Goal: Register for event/course

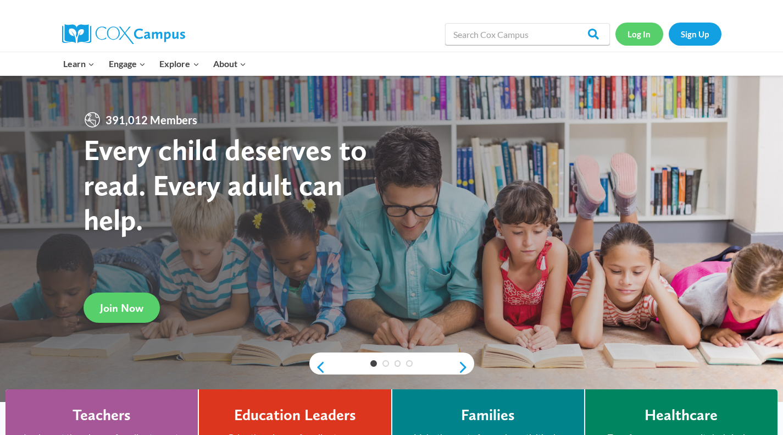
click at [621, 32] on link "Log In" at bounding box center [639, 34] width 48 height 23
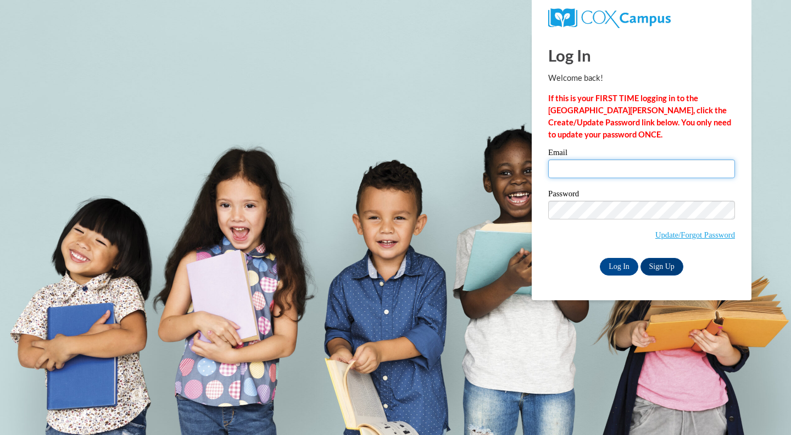
click at [628, 166] on input "Email" at bounding box center [641, 168] width 187 height 19
type input "kmcneil@kindezi.org"
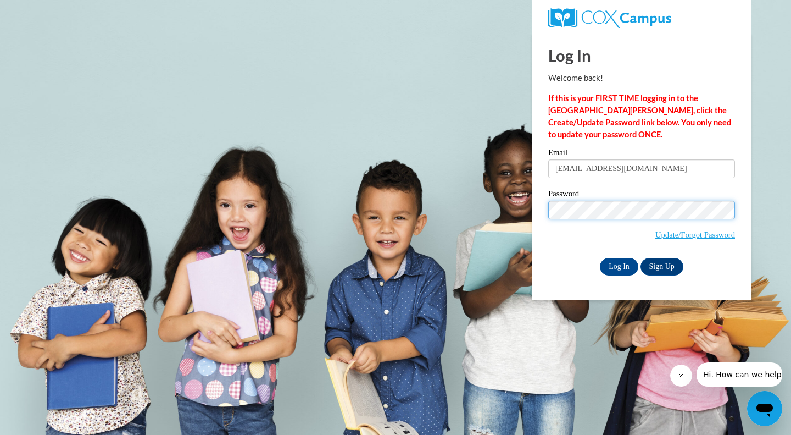
click at [600, 258] on input "Log In" at bounding box center [619, 267] width 38 height 18
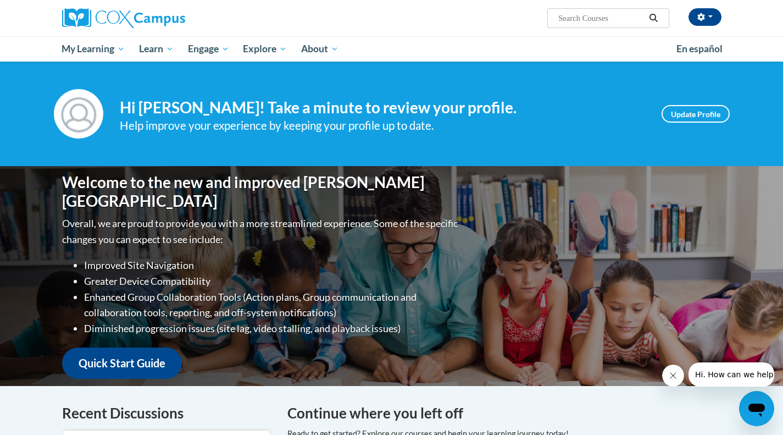
click at [578, 209] on div "Welcome to the new and improved Cox Campus Overall, we are proud to provide you…" at bounding box center [392, 276] width 692 height 220
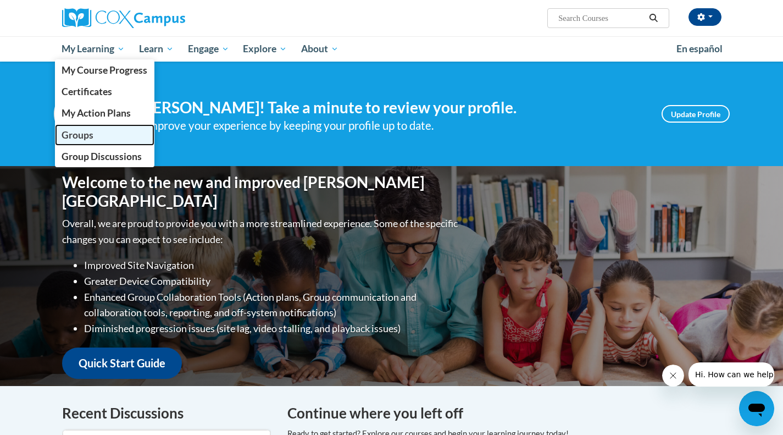
click at [71, 134] on span "Groups" at bounding box center [78, 135] width 32 height 12
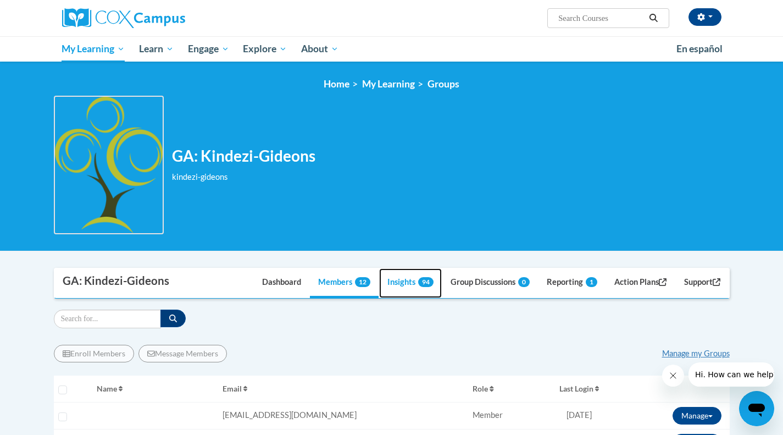
click at [406, 279] on link "Insights 94" at bounding box center [410, 283] width 63 height 30
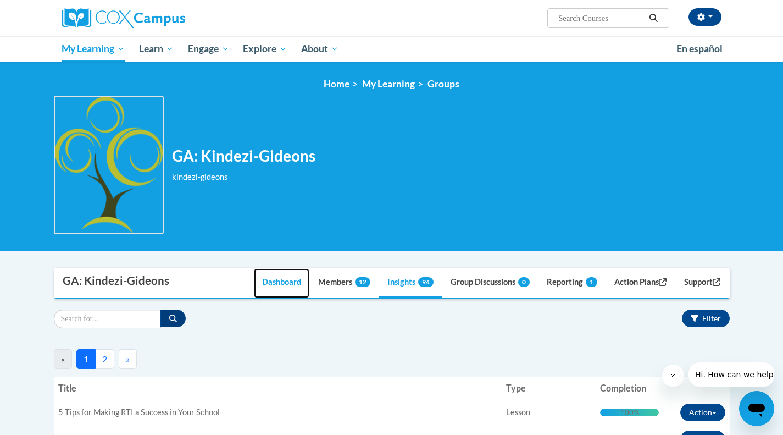
click at [262, 282] on link "Dashboard" at bounding box center [281, 283] width 55 height 30
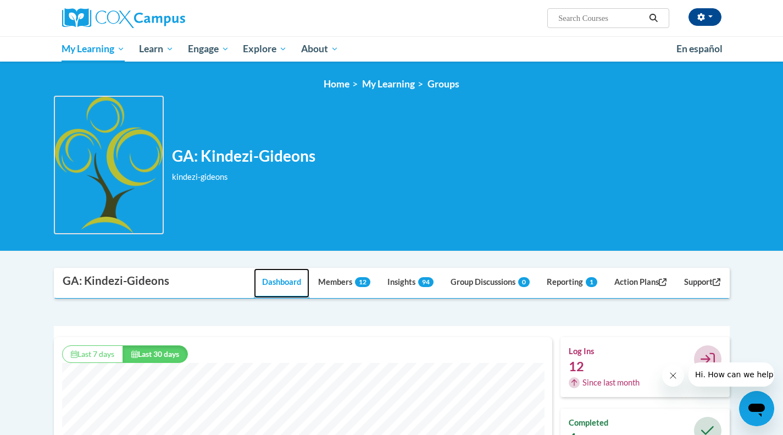
scroll to position [281, 498]
click at [563, 277] on link "Reporting 1" at bounding box center [571, 283] width 67 height 30
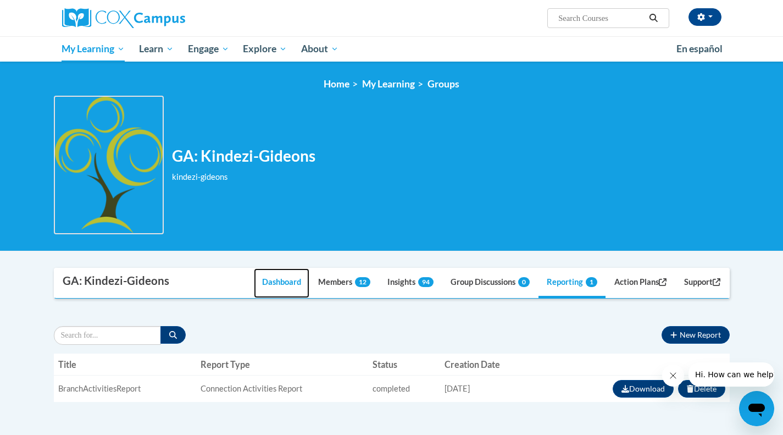
click at [266, 283] on link "Dashboard" at bounding box center [281, 283] width 55 height 30
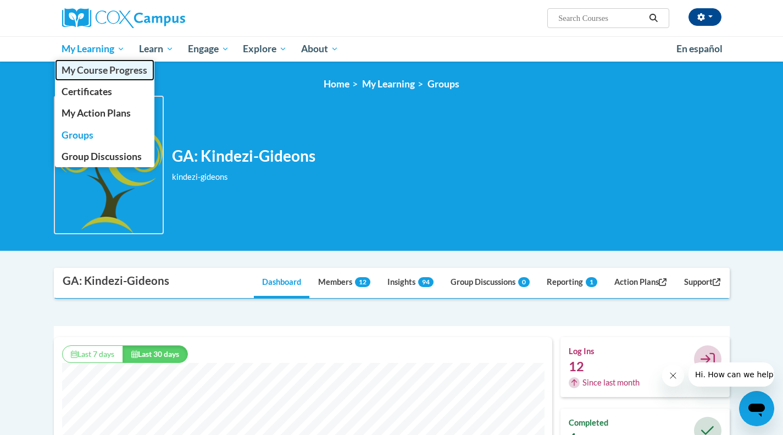
click at [71, 75] on span "My Course Progress" at bounding box center [105, 70] width 86 height 12
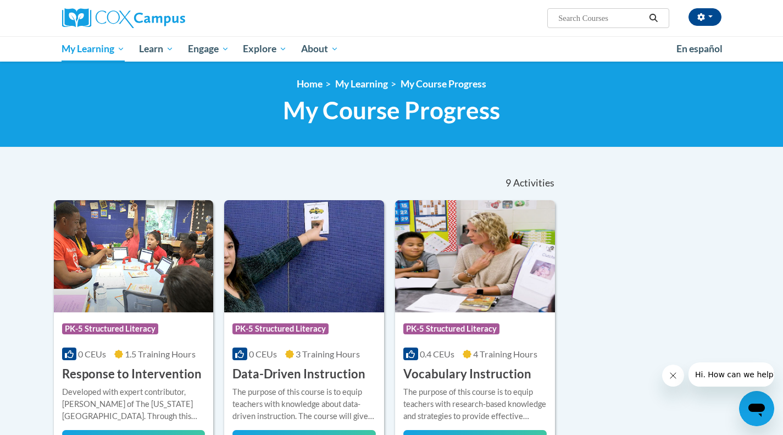
click at [582, 20] on input "Search..." at bounding box center [601, 18] width 88 height 13
type input "[MEDICAL_DATA]"
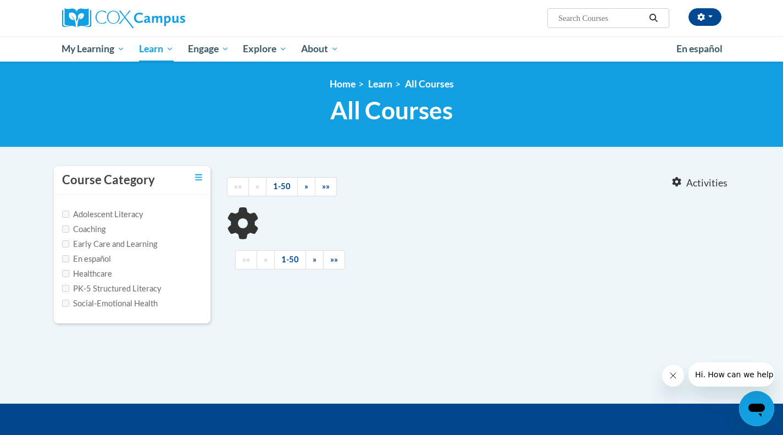
type input "[MEDICAL_DATA]"
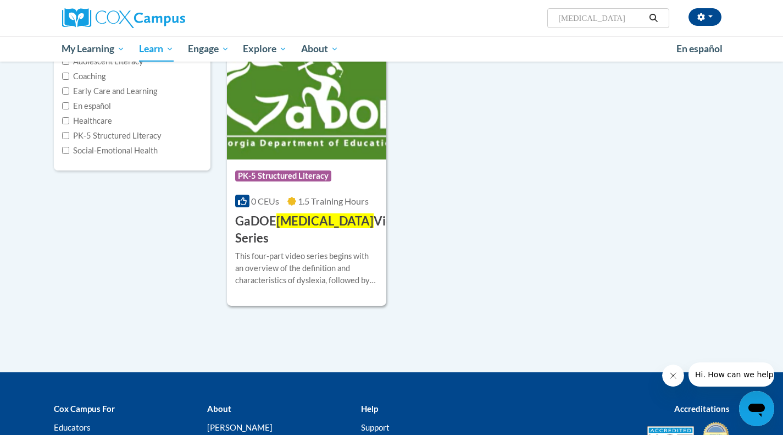
scroll to position [156, 0]
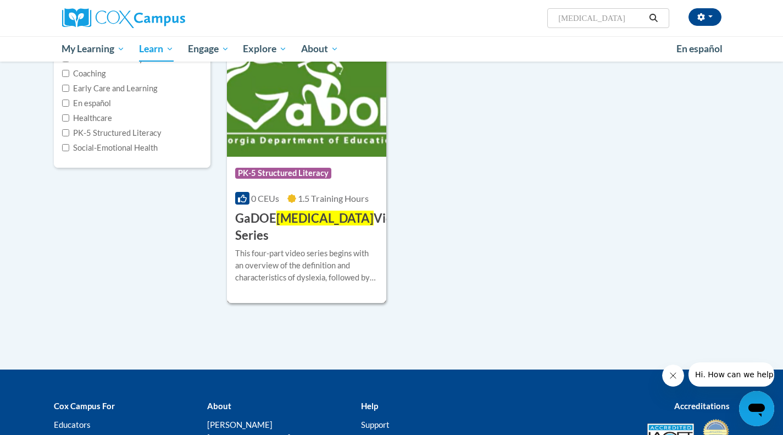
click at [295, 216] on span "Dyslexia" at bounding box center [324, 217] width 97 height 15
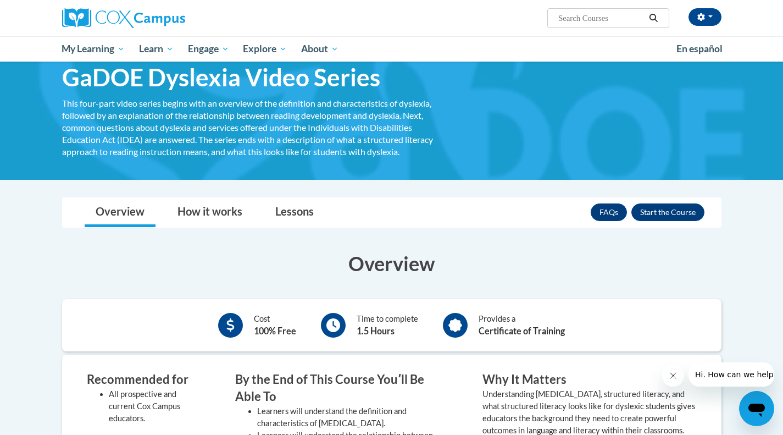
scroll to position [43, 0]
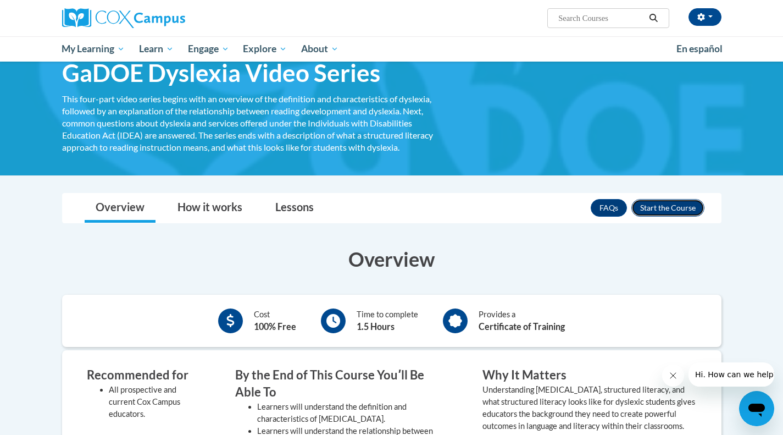
click at [663, 207] on button "Enroll" at bounding box center [667, 208] width 73 height 18
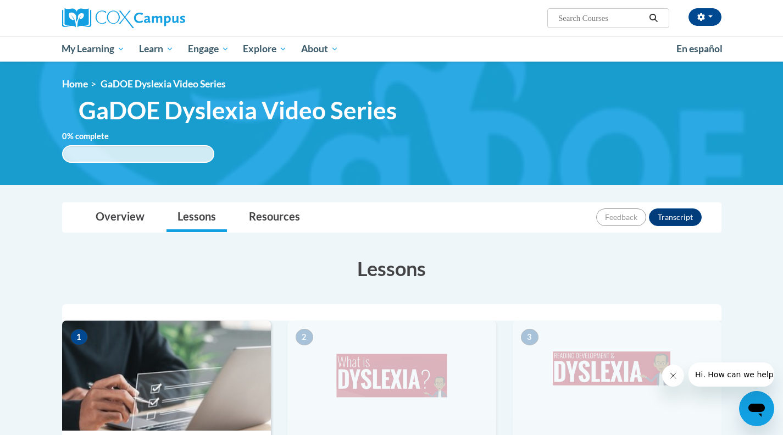
drag, startPoint x: 791, startPoint y: 57, endPoint x: 698, endPoint y: 80, distance: 95.2
drag, startPoint x: 698, startPoint y: 80, endPoint x: 476, endPoint y: 102, distance: 223.6
drag, startPoint x: 476, startPoint y: 102, endPoint x: 735, endPoint y: 112, distance: 259.5
drag, startPoint x: 735, startPoint y: 112, endPoint x: 736, endPoint y: 96, distance: 15.4
drag, startPoint x: 736, startPoint y: 96, endPoint x: 522, endPoint y: 88, distance: 214.4
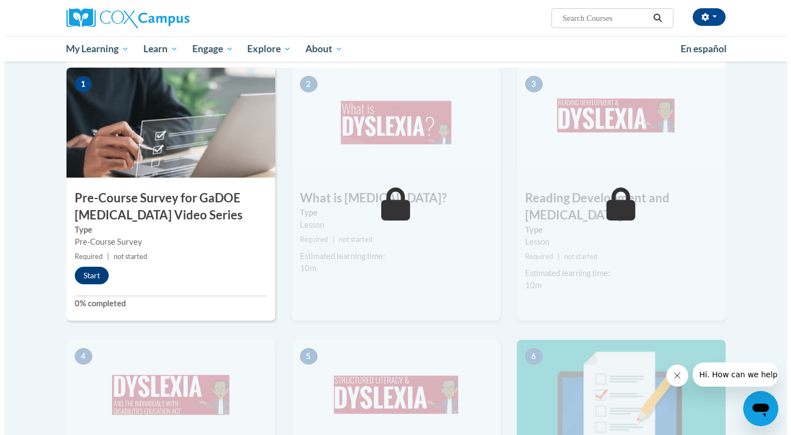
scroll to position [247, 0]
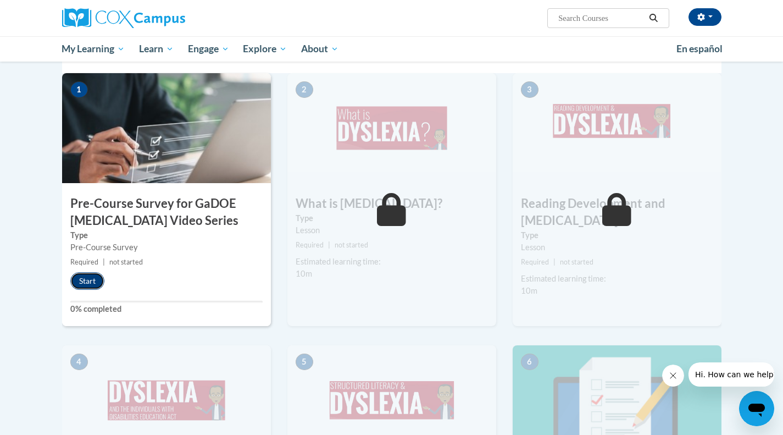
click at [91, 274] on button "Start" at bounding box center [87, 281] width 34 height 18
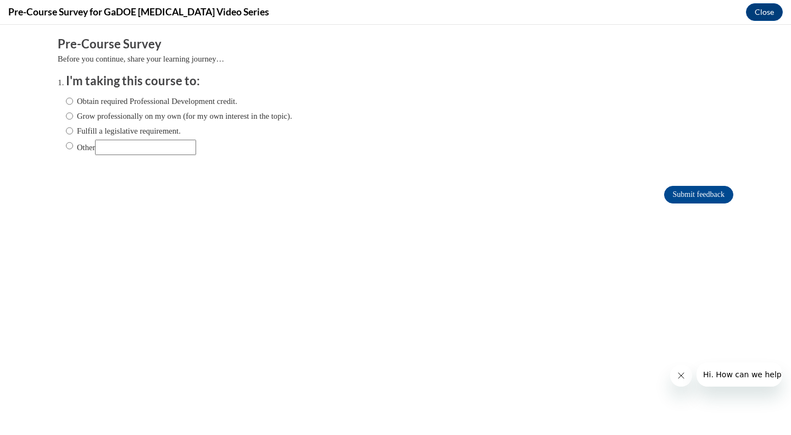
scroll to position [0, 0]
click at [114, 129] on label "Fulfill a legislative requirement." at bounding box center [123, 131] width 115 height 12
click at [73, 129] on input "Fulfill a legislative requirement." at bounding box center [69, 131] width 7 height 12
radio input "true"
click at [694, 197] on input "Submit feedback" at bounding box center [698, 195] width 69 height 18
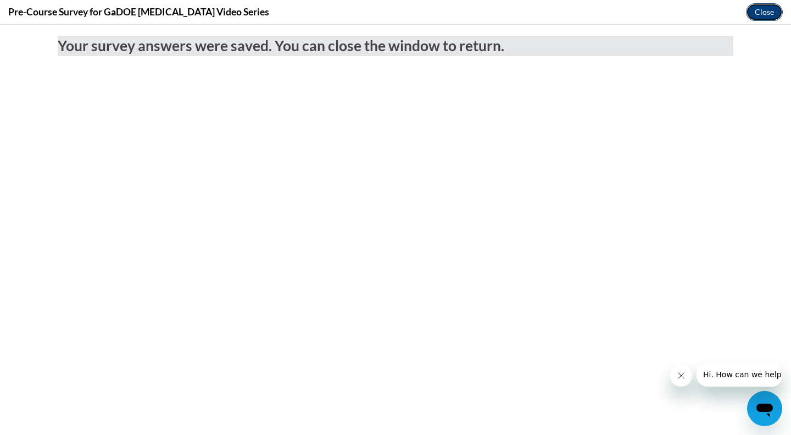
click at [774, 11] on button "Close" at bounding box center [764, 12] width 37 height 18
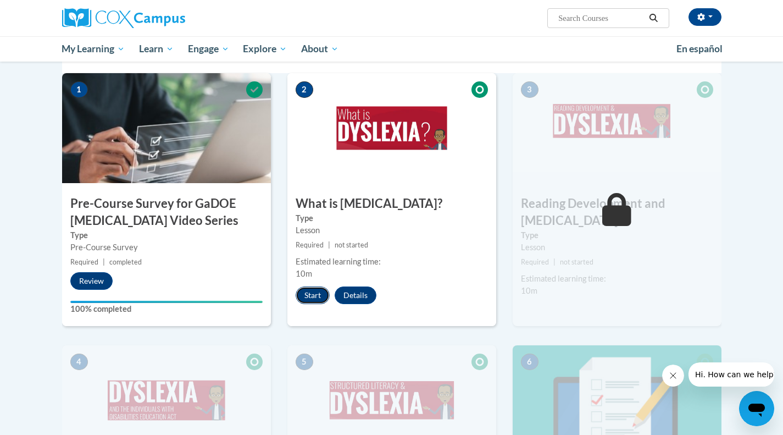
click at [309, 291] on button "Start" at bounding box center [313, 295] width 34 height 18
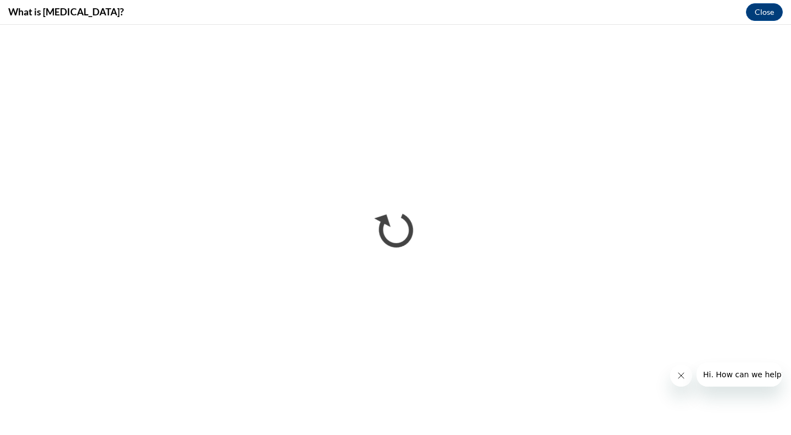
click at [675, 377] on button "Close message from company" at bounding box center [681, 375] width 22 height 22
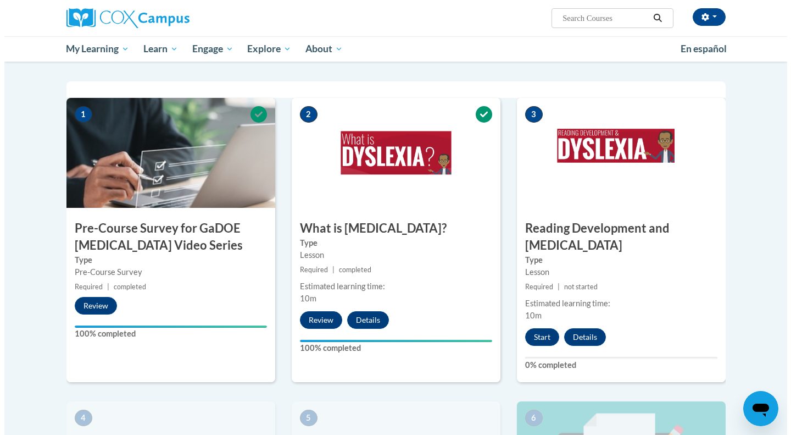
scroll to position [214, 0]
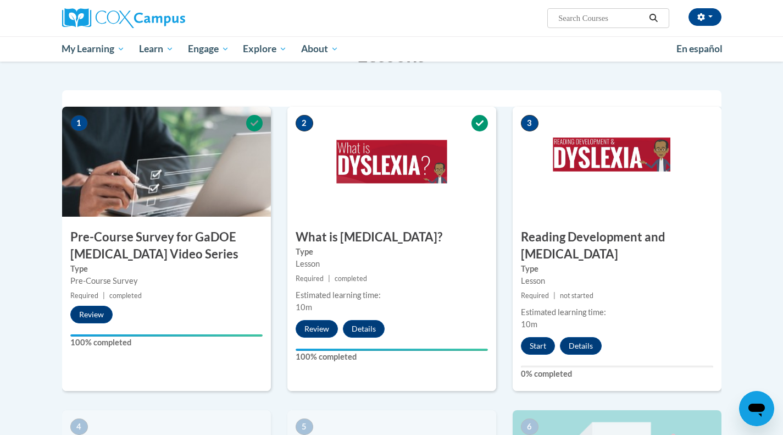
click at [536, 338] on div "3 Reading Development and Dyslexia Type Lesson Required | not started Estimated…" at bounding box center [617, 249] width 209 height 284
click at [534, 337] on button "Start" at bounding box center [538, 346] width 34 height 18
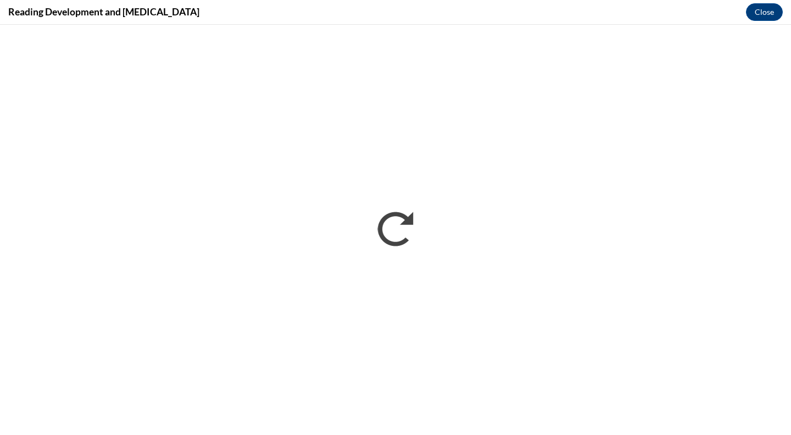
scroll to position [0, 0]
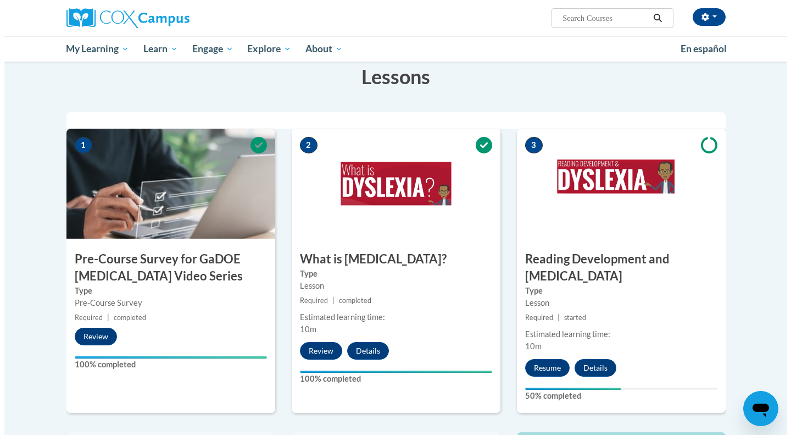
scroll to position [194, 0]
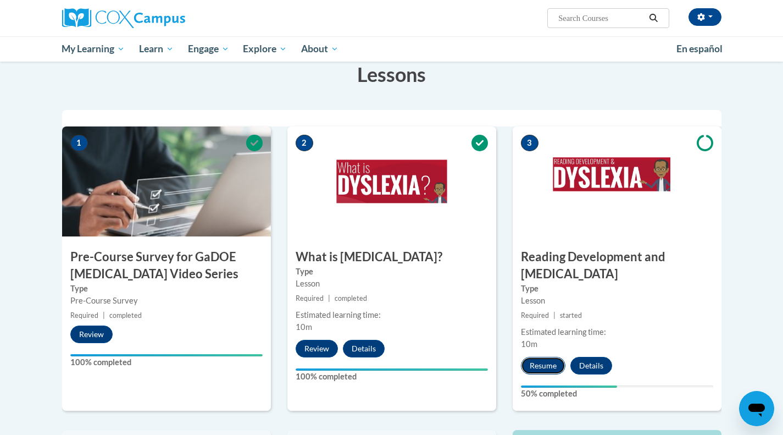
click at [559, 357] on button "Resume" at bounding box center [543, 366] width 45 height 18
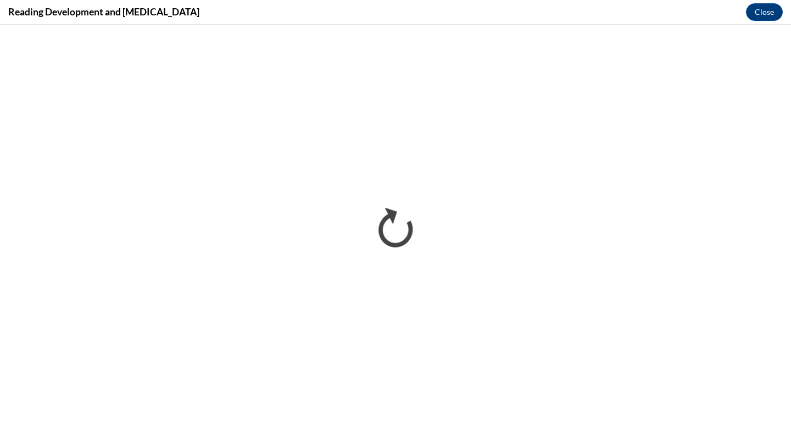
scroll to position [0, 0]
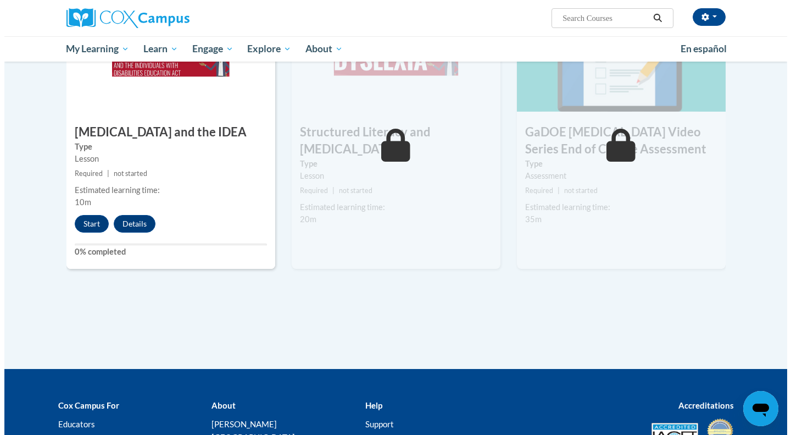
scroll to position [632, 0]
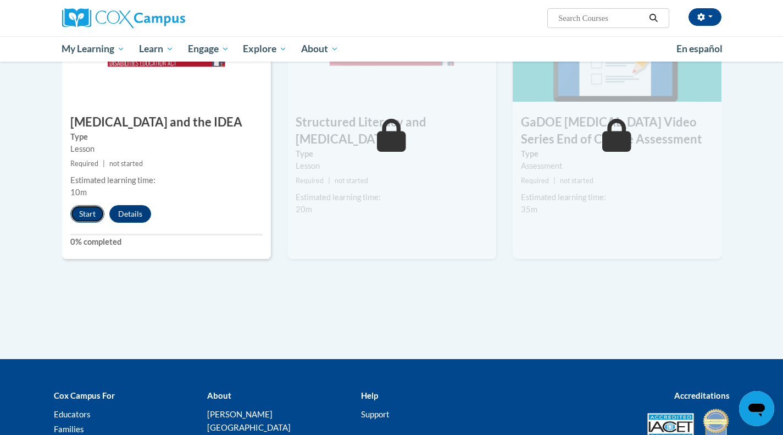
click at [84, 205] on button "Start" at bounding box center [87, 214] width 34 height 18
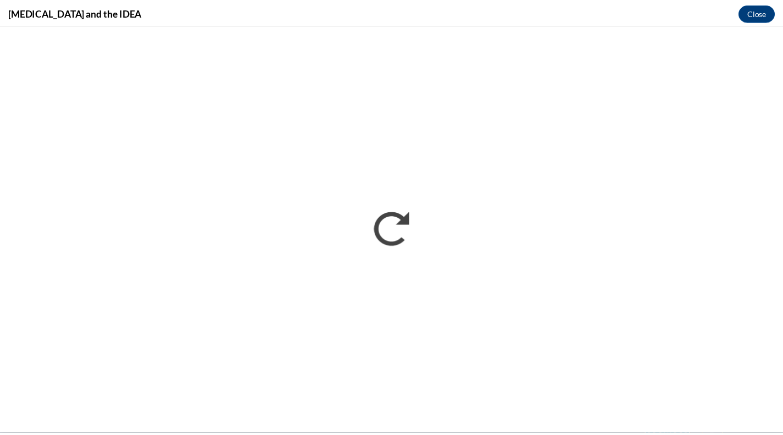
scroll to position [0, 0]
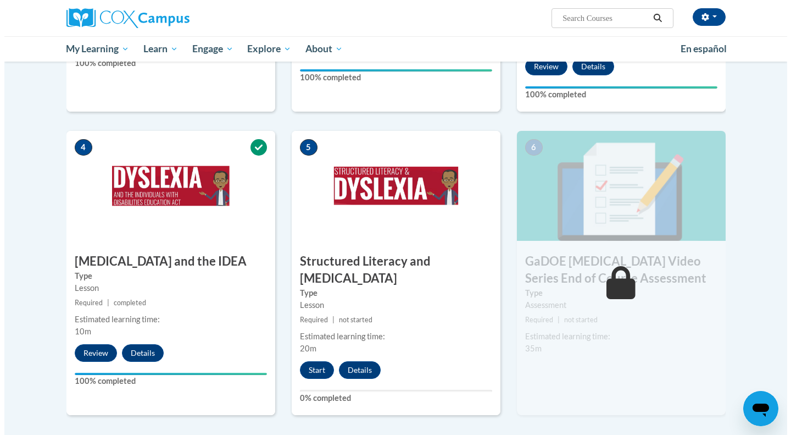
scroll to position [505, 0]
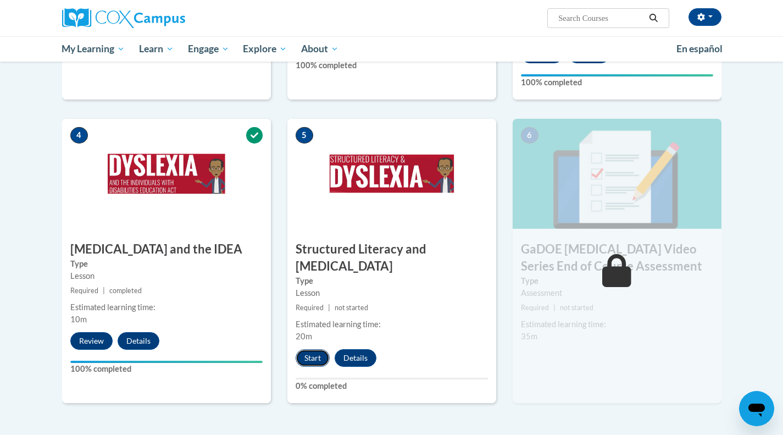
click at [313, 349] on button "Start" at bounding box center [313, 358] width 34 height 18
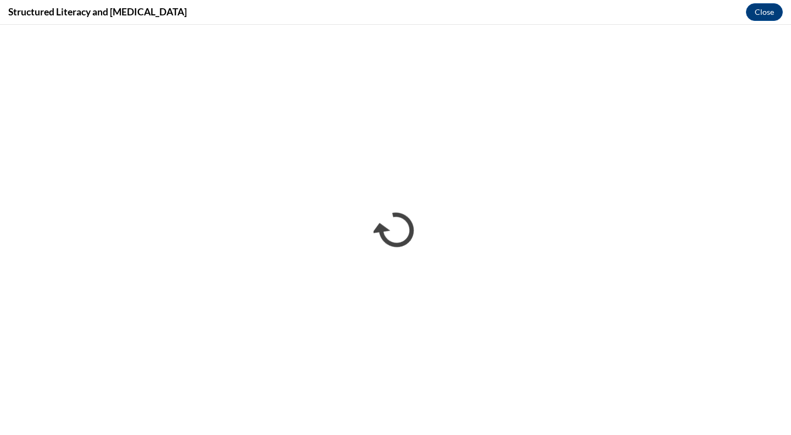
scroll to position [0, 0]
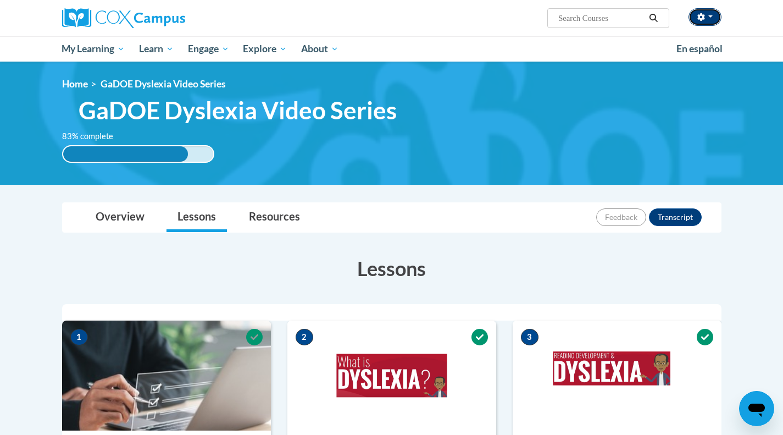
click at [710, 20] on button "button" at bounding box center [704, 17] width 33 height 18
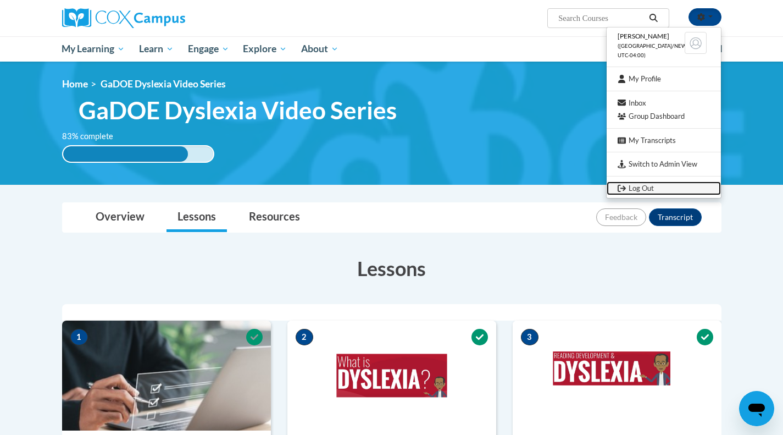
click at [639, 186] on link "Log Out" at bounding box center [664, 188] width 114 height 14
